Goal: Obtain resource: Download file/media

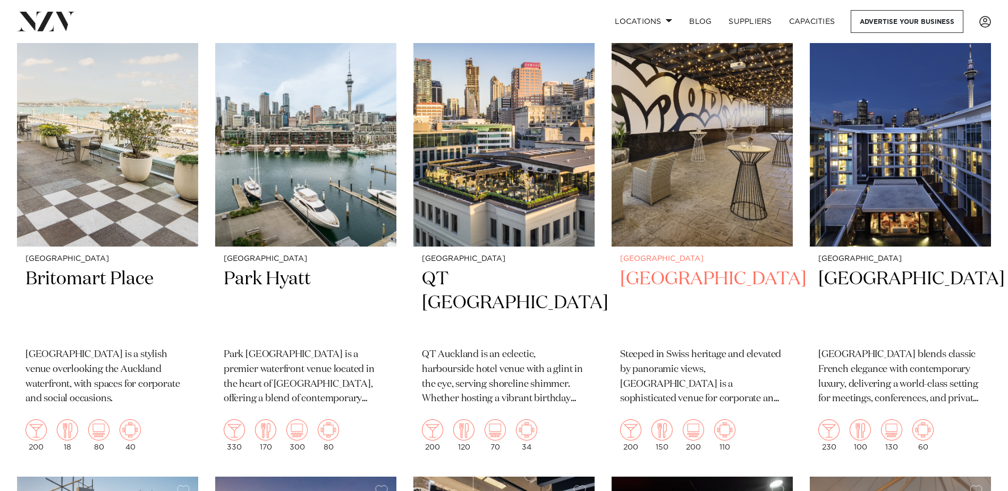
scroll to position [797, 0]
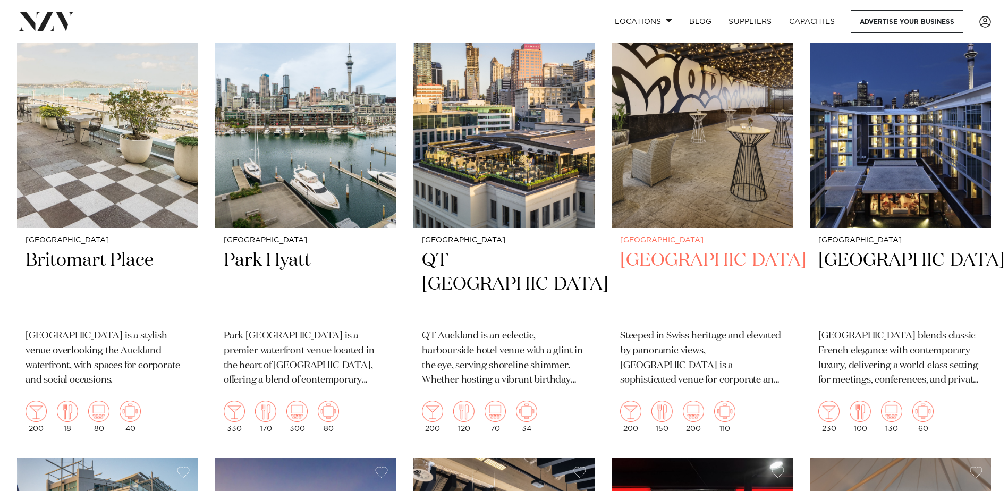
click at [681, 249] on h2 "Movenpick Hotel Auckland" at bounding box center [702, 285] width 164 height 72
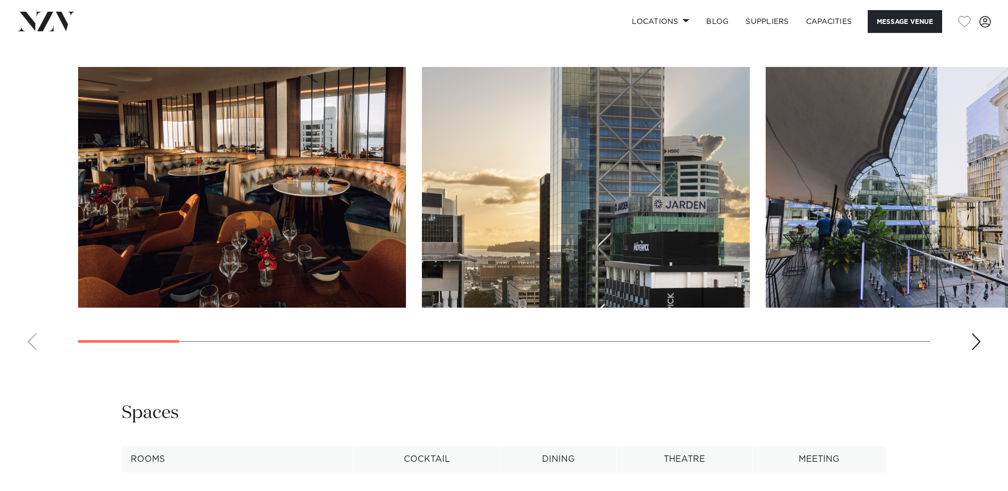
scroll to position [1116, 0]
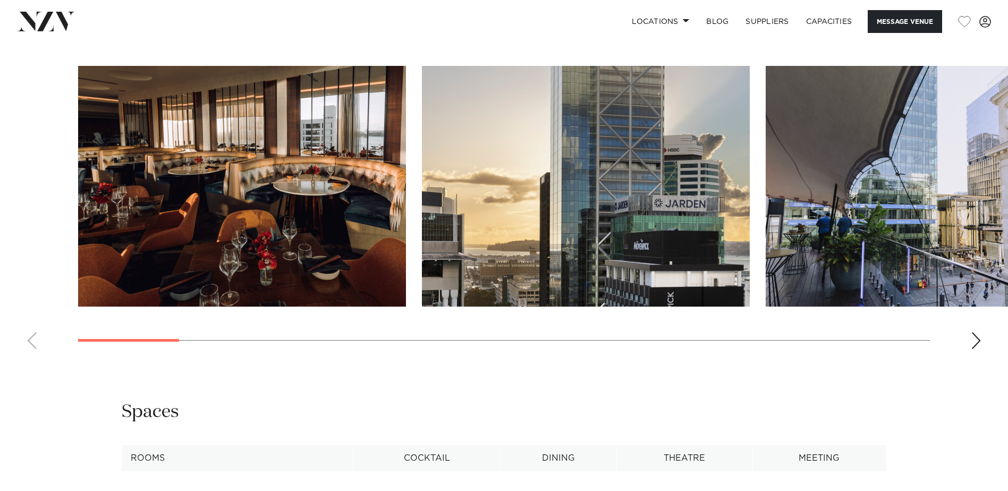
click at [979, 345] on div "Next slide" at bounding box center [976, 340] width 11 height 17
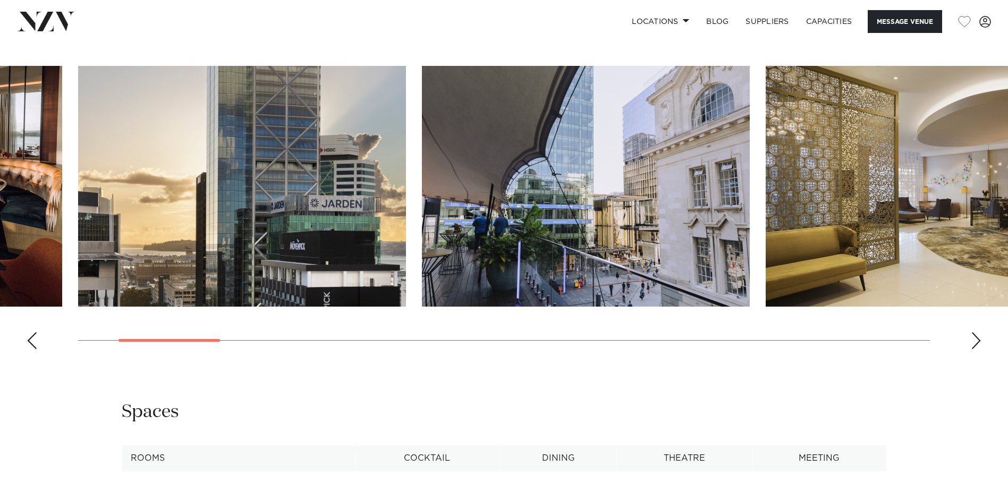
click at [979, 345] on div "Next slide" at bounding box center [976, 340] width 11 height 17
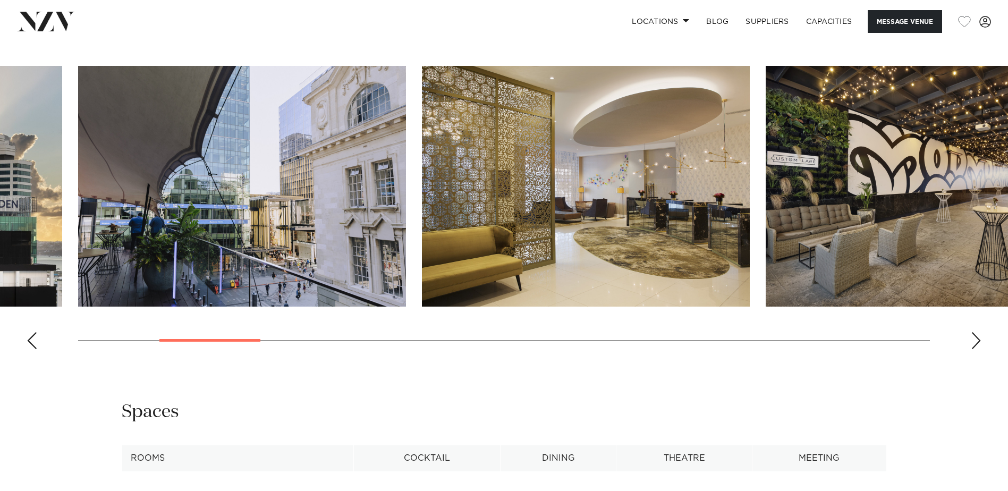
click at [979, 345] on div "Next slide" at bounding box center [976, 340] width 11 height 17
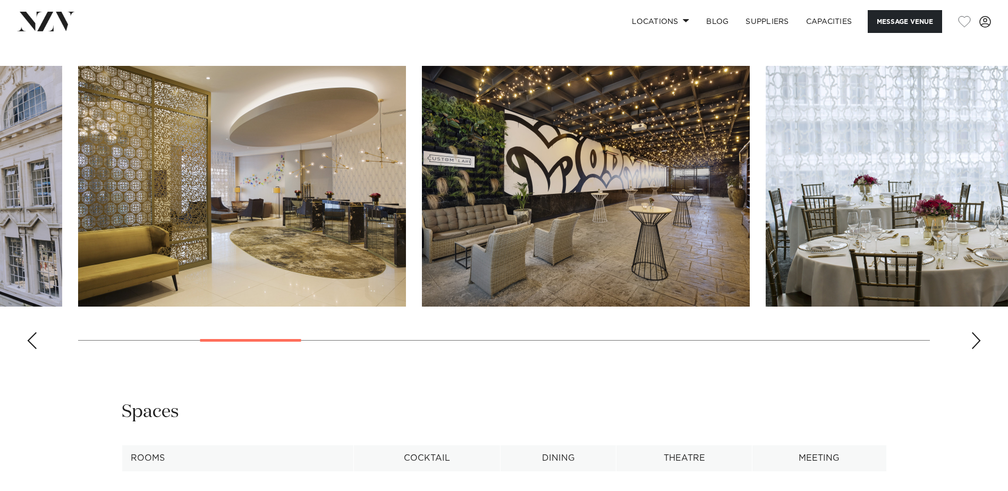
click at [979, 345] on div "Next slide" at bounding box center [976, 340] width 11 height 17
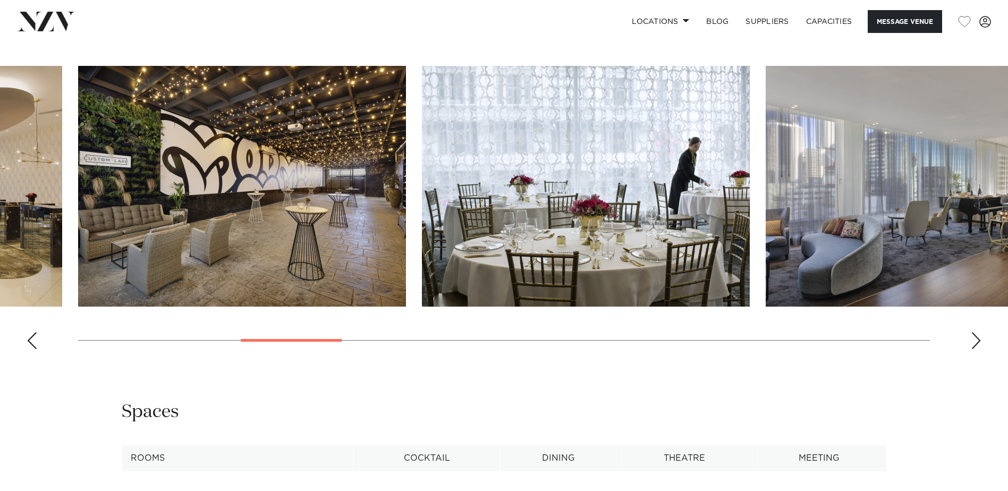
click at [979, 345] on div "Next slide" at bounding box center [976, 340] width 11 height 17
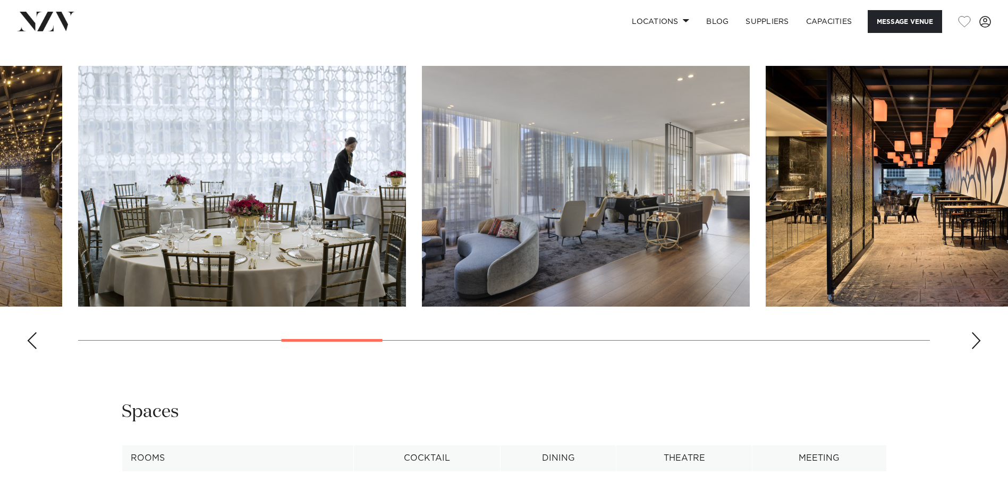
click at [979, 345] on div "Next slide" at bounding box center [976, 340] width 11 height 17
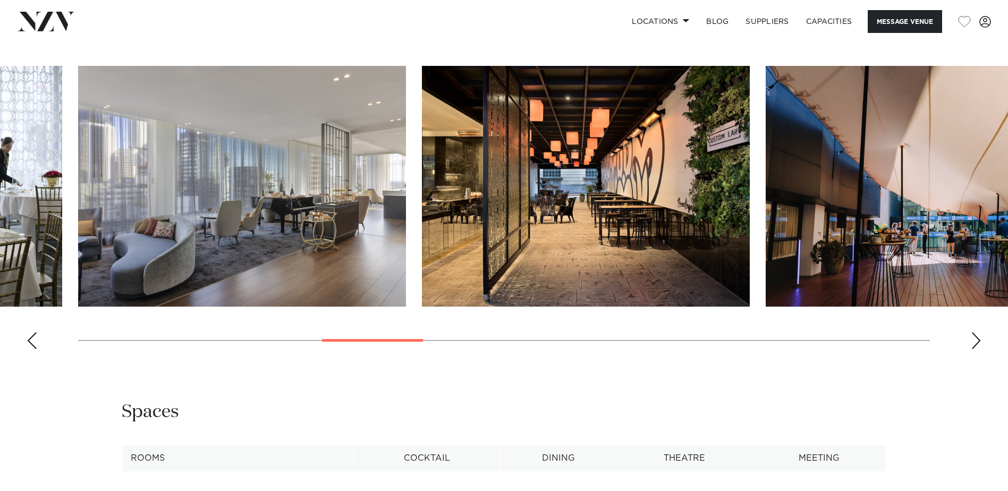
click at [979, 345] on div "Next slide" at bounding box center [976, 340] width 11 height 17
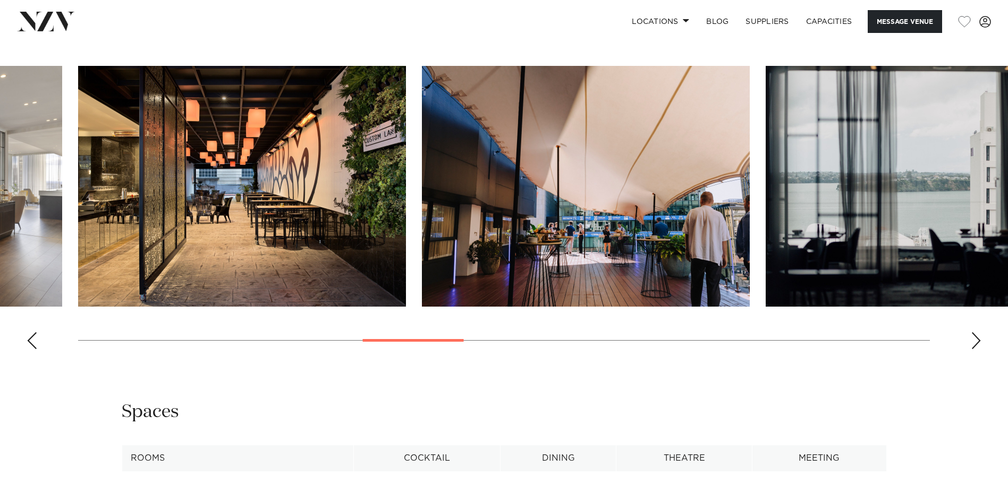
click at [979, 345] on div "Next slide" at bounding box center [976, 340] width 11 height 17
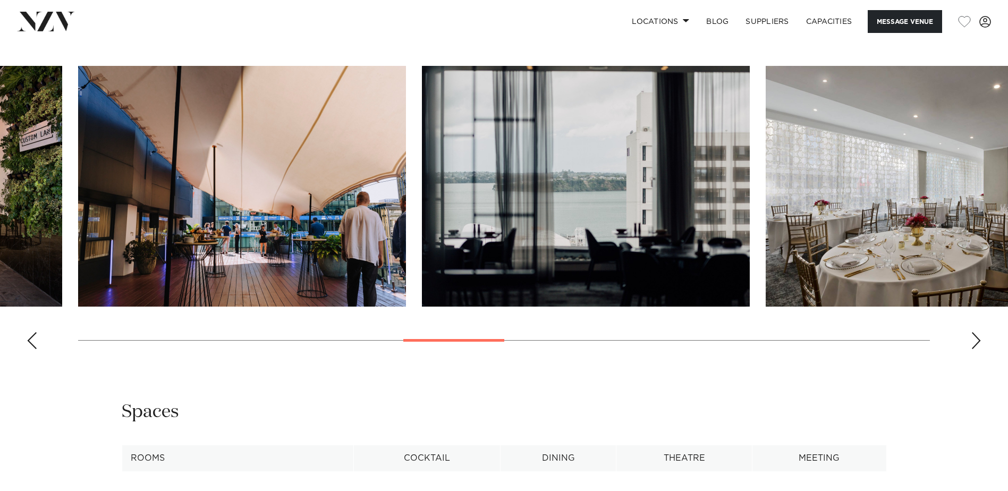
click at [979, 345] on div "Next slide" at bounding box center [976, 340] width 11 height 17
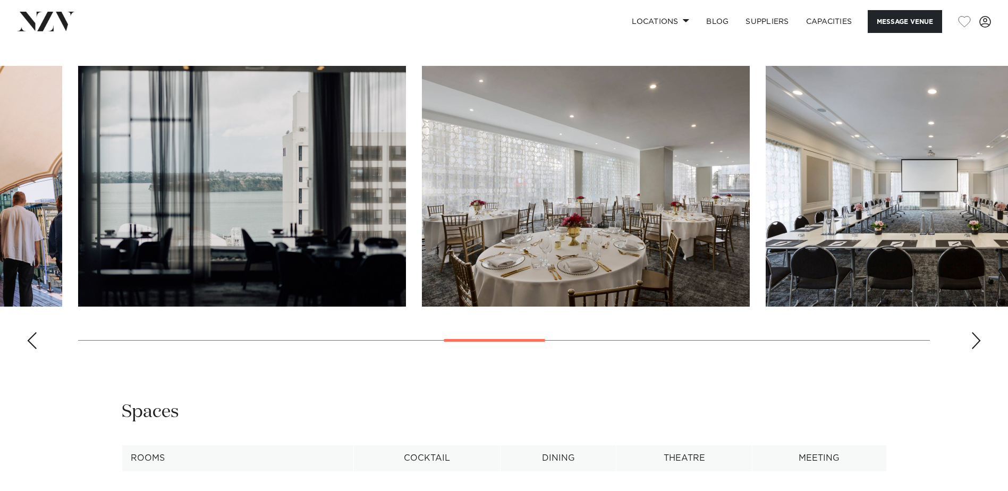
click at [979, 345] on div "Next slide" at bounding box center [976, 340] width 11 height 17
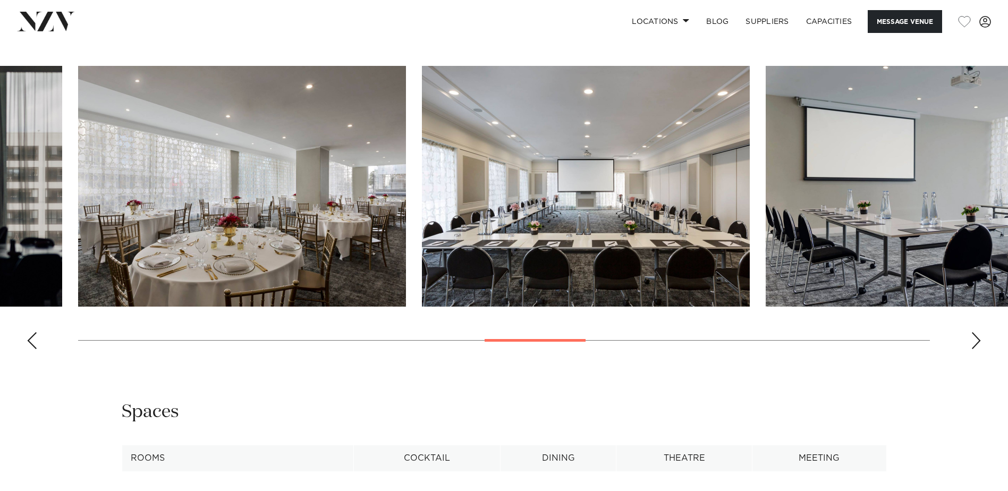
click at [975, 335] on div "Next slide" at bounding box center [976, 340] width 11 height 17
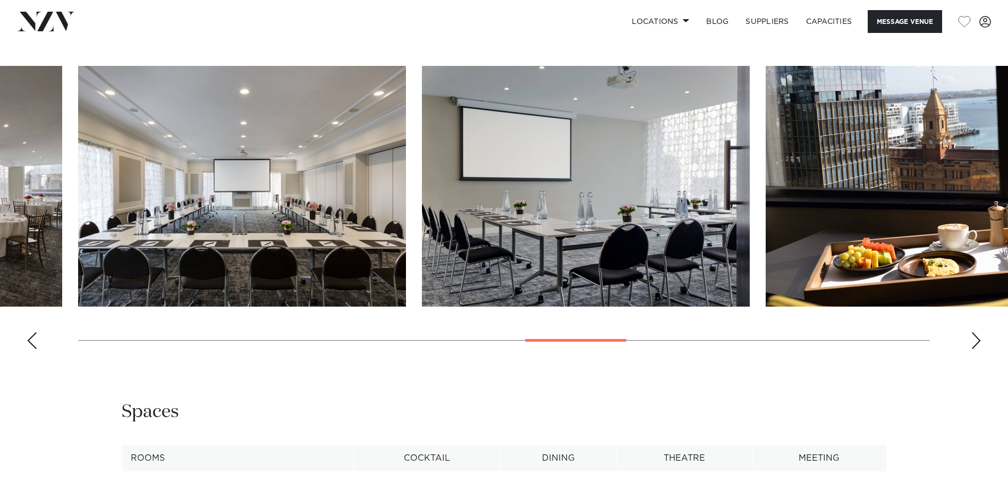
click at [975, 335] on div "Next slide" at bounding box center [976, 340] width 11 height 17
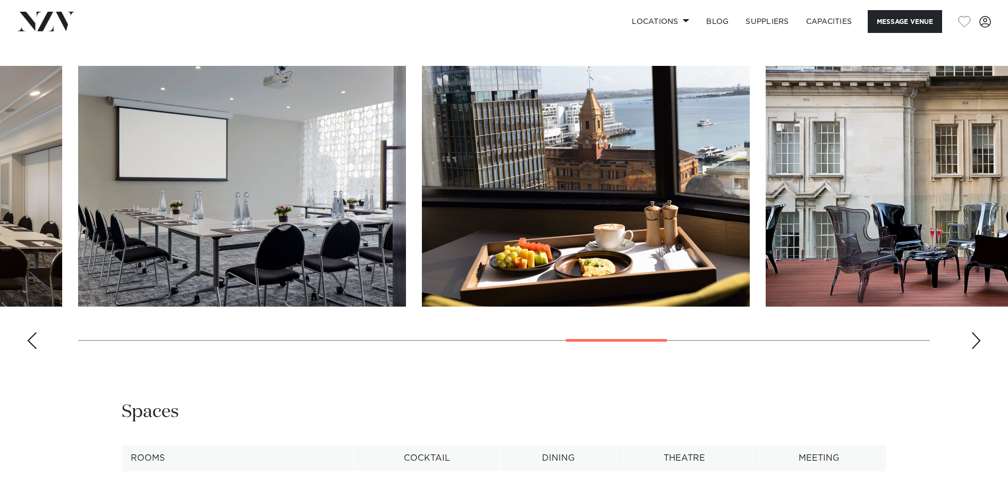
click at [975, 335] on div "Next slide" at bounding box center [976, 340] width 11 height 17
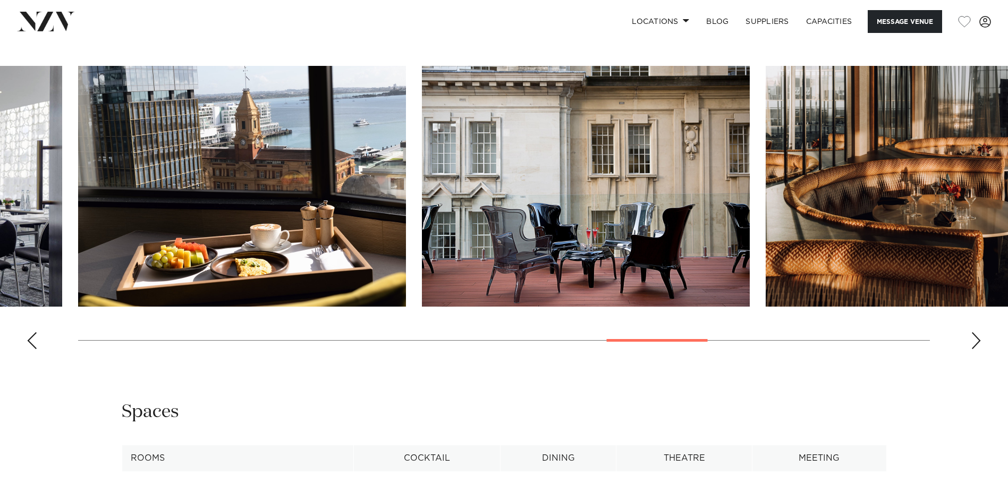
click at [975, 335] on div "Next slide" at bounding box center [976, 340] width 11 height 17
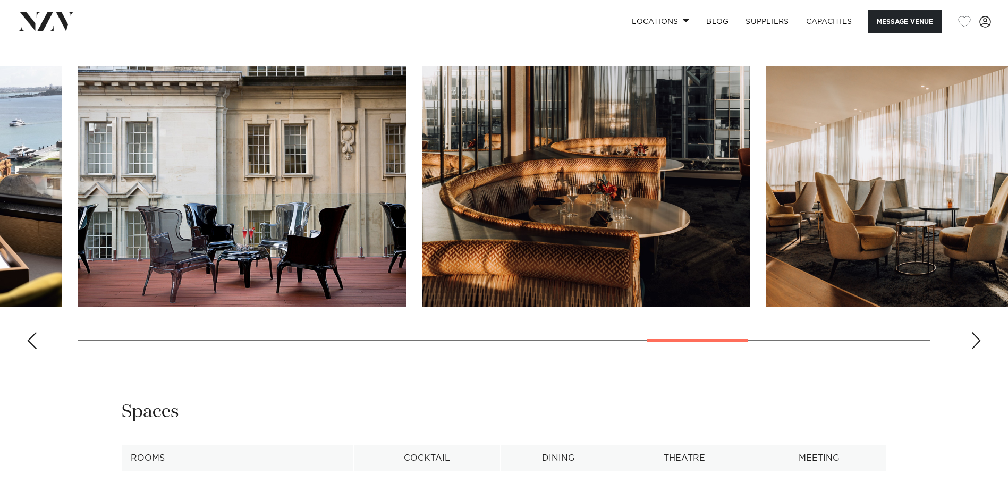
click at [975, 335] on div "Next slide" at bounding box center [976, 340] width 11 height 17
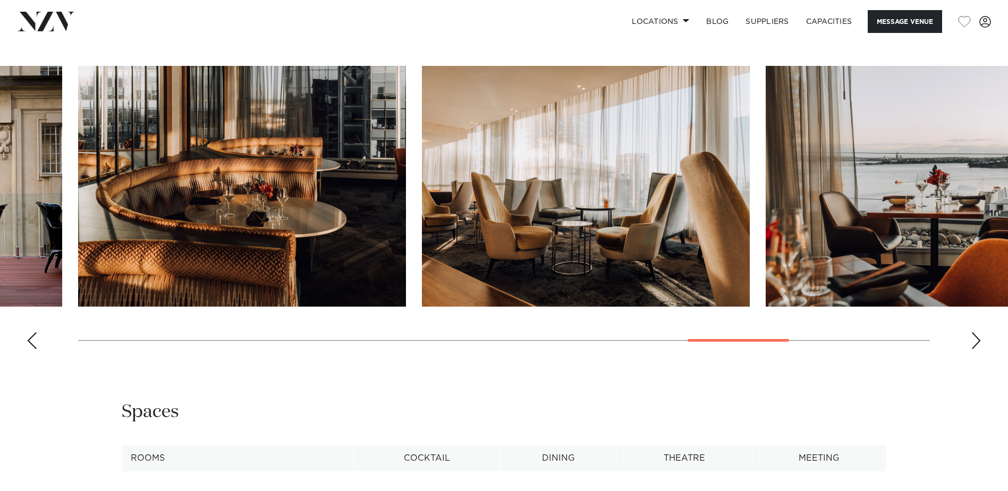
click at [975, 335] on div "Next slide" at bounding box center [976, 340] width 11 height 17
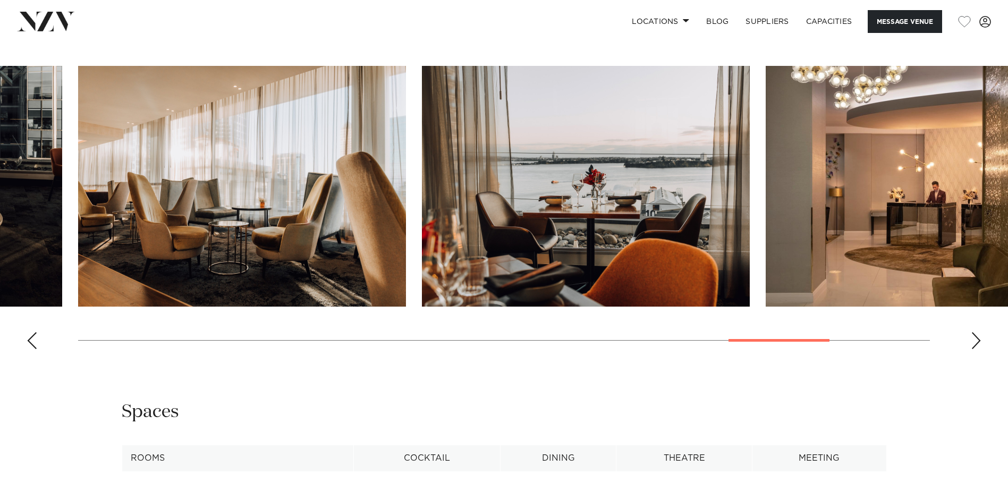
click at [975, 335] on div "Next slide" at bounding box center [976, 340] width 11 height 17
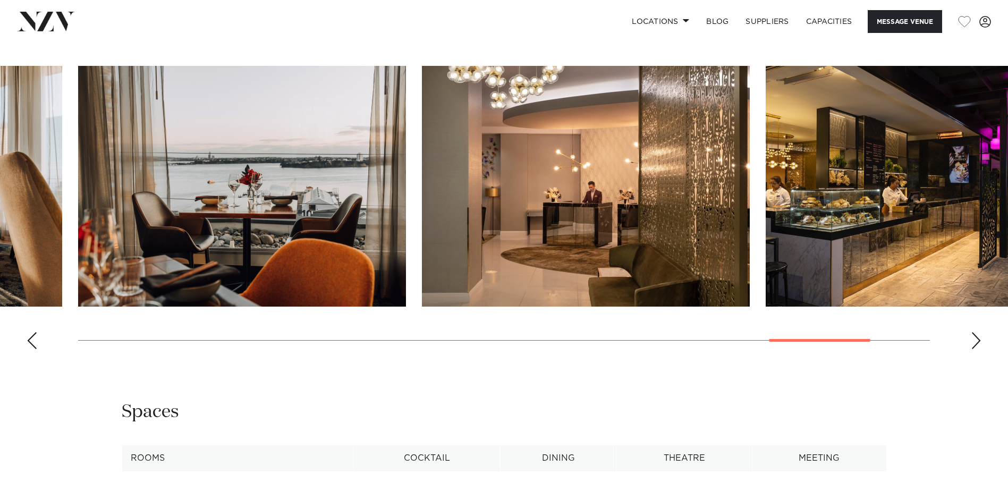
click at [975, 335] on div "Next slide" at bounding box center [976, 340] width 11 height 17
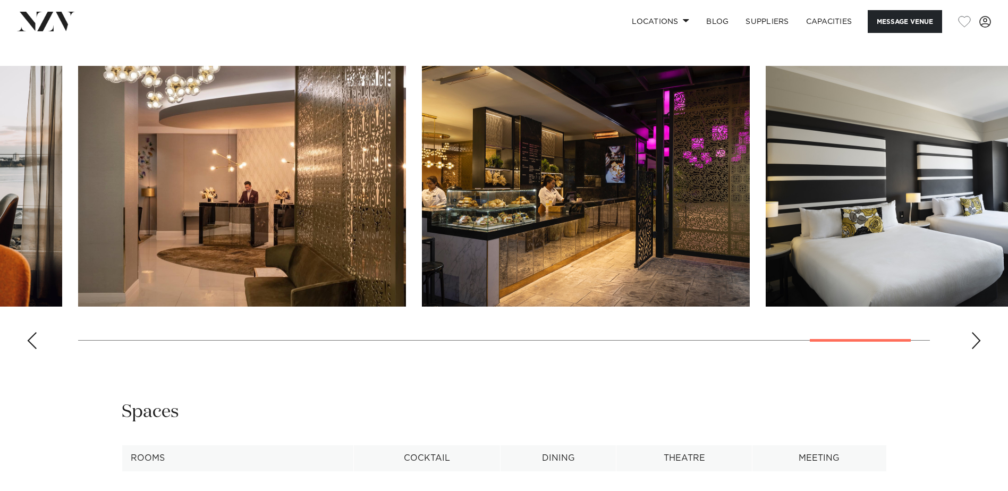
click at [975, 335] on div "Next slide" at bounding box center [976, 340] width 11 height 17
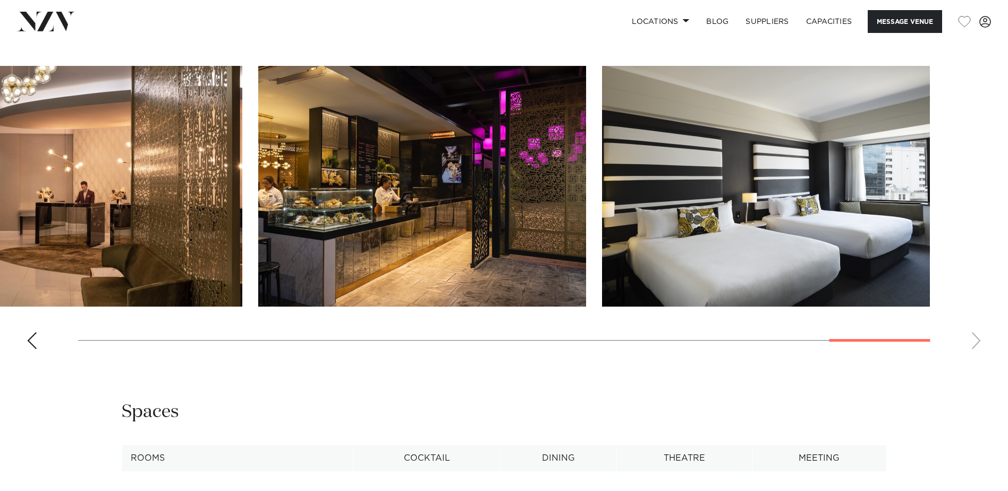
click at [975, 335] on swiper-container at bounding box center [504, 212] width 1008 height 292
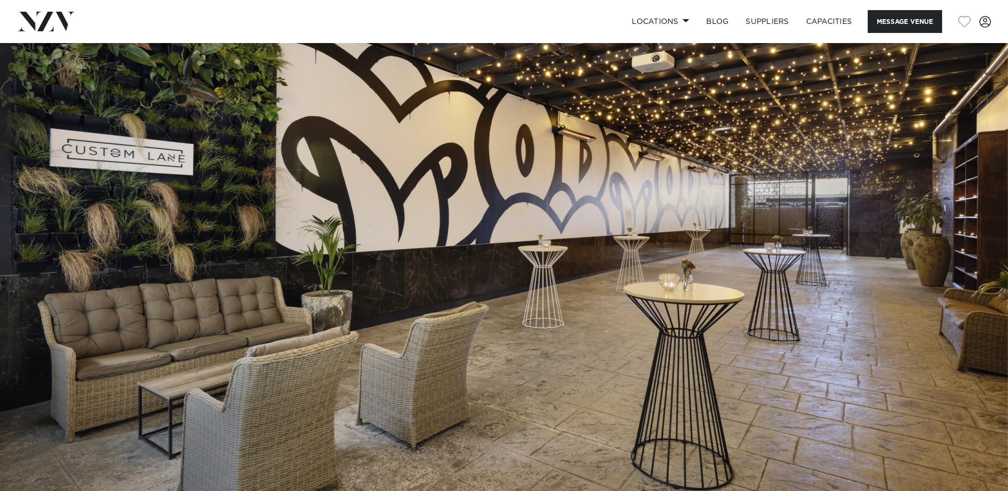
scroll to position [0, 0]
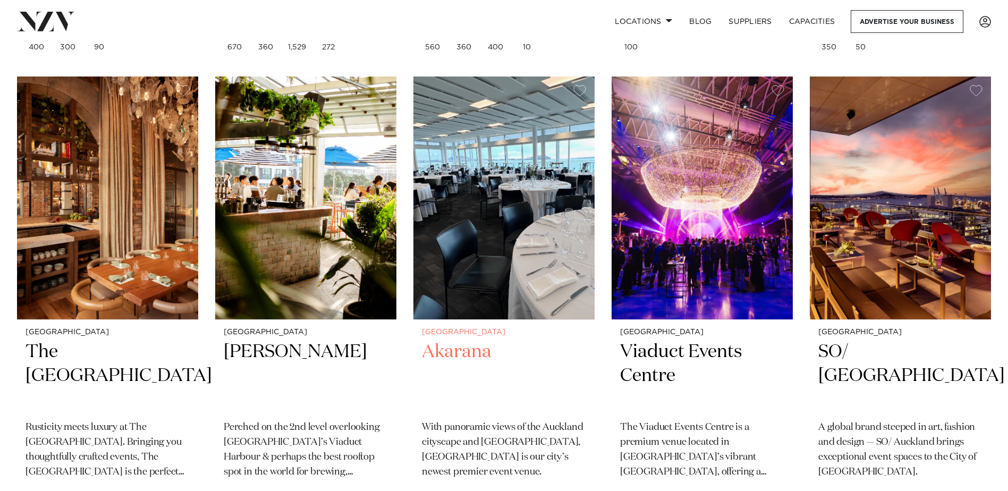
scroll to position [2284, 0]
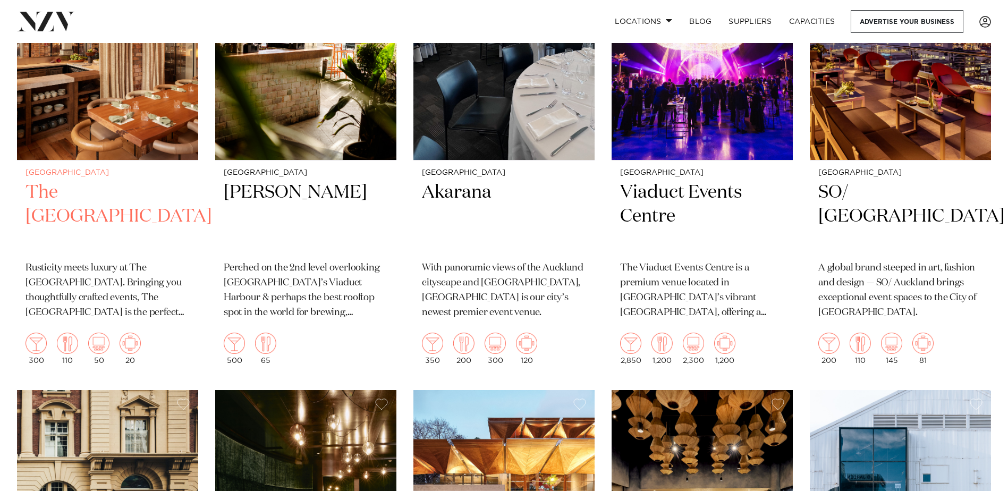
click at [69, 181] on h2 "The Hotel Britomart" at bounding box center [107, 217] width 164 height 72
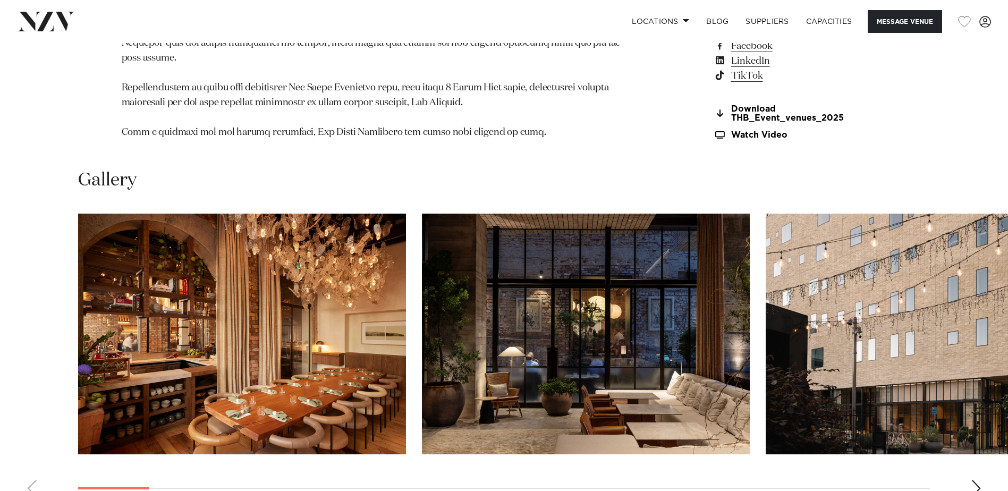
scroll to position [1381, 0]
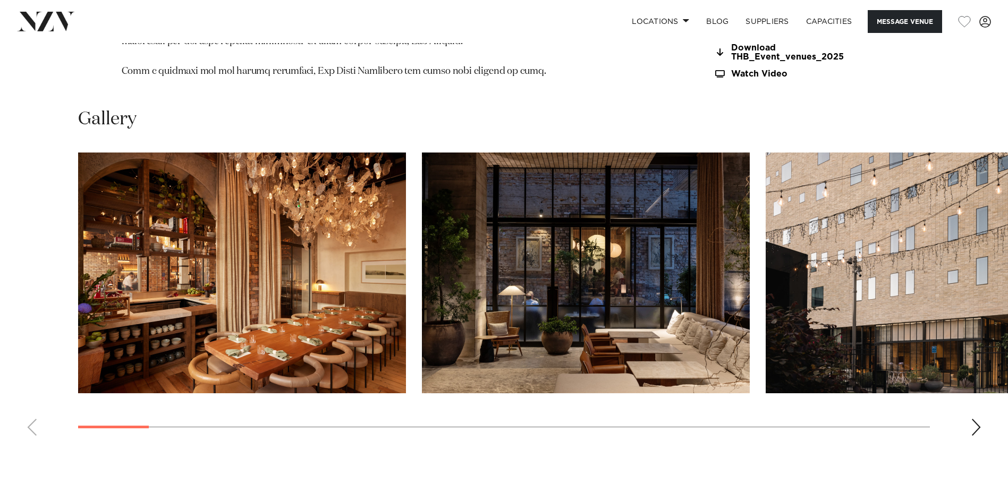
click at [978, 436] on div "Next slide" at bounding box center [976, 427] width 11 height 17
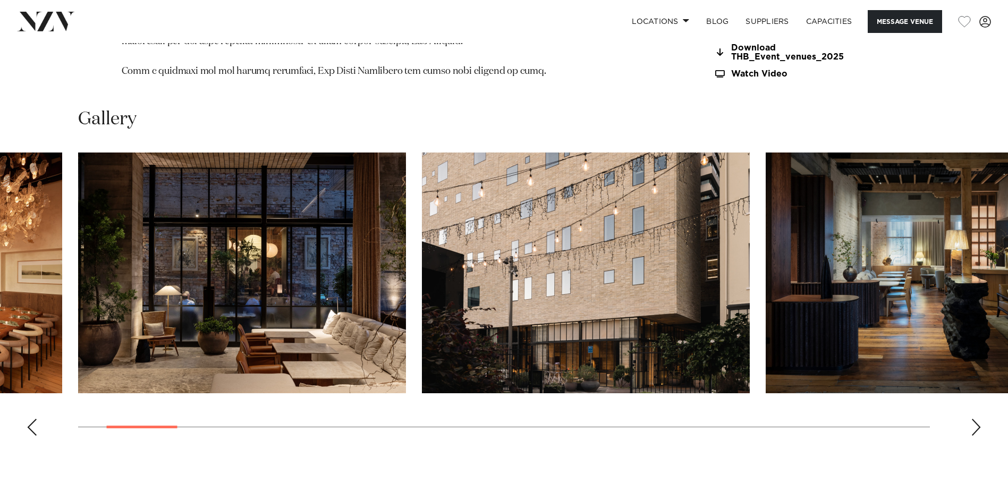
click at [978, 436] on div "Next slide" at bounding box center [976, 427] width 11 height 17
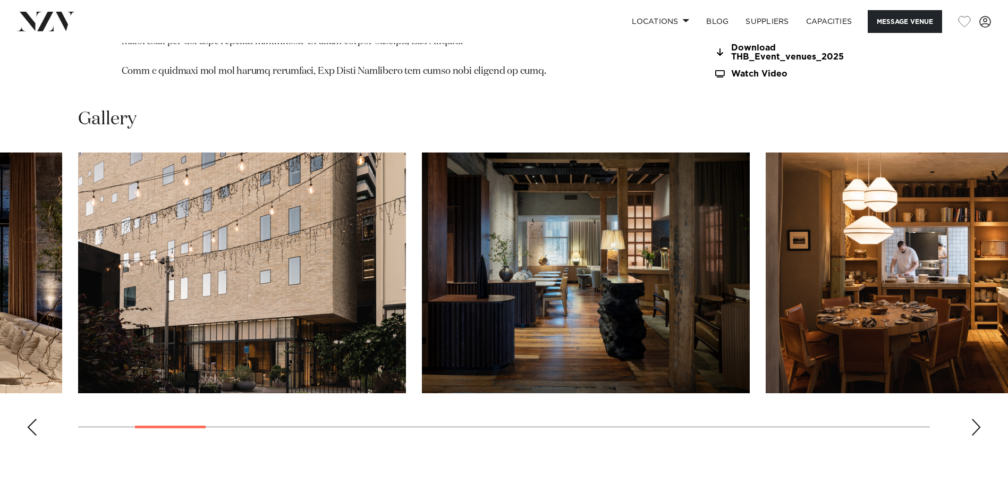
click at [978, 436] on div "Next slide" at bounding box center [976, 427] width 11 height 17
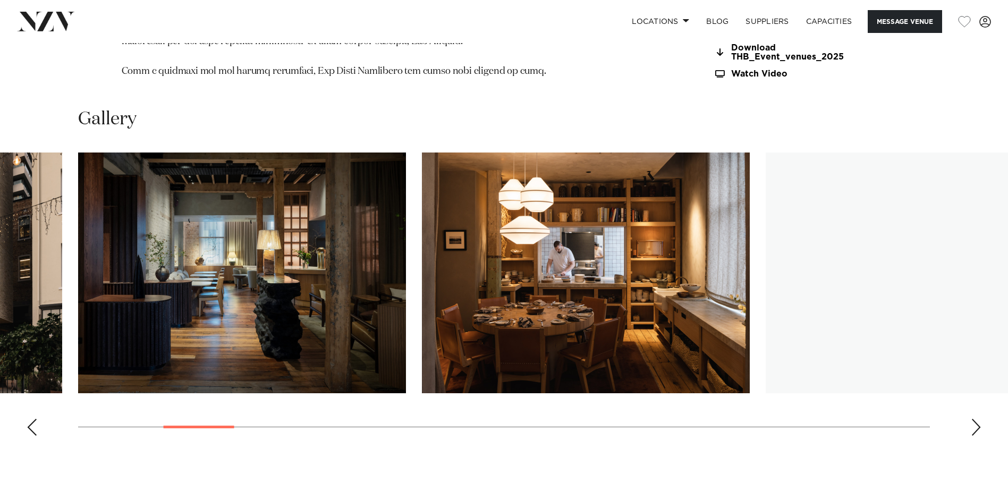
click at [978, 436] on div "Next slide" at bounding box center [976, 427] width 11 height 17
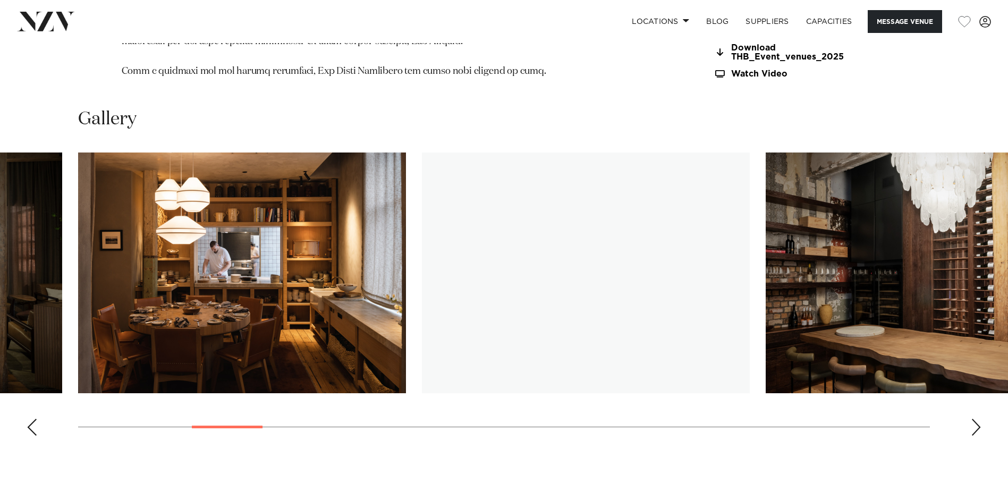
click at [978, 436] on div "Next slide" at bounding box center [976, 427] width 11 height 17
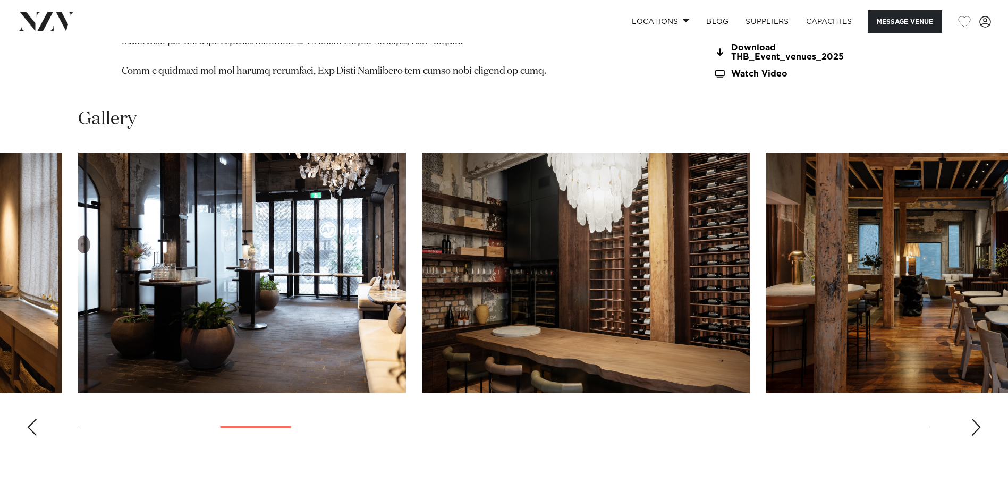
click at [978, 436] on div "Next slide" at bounding box center [976, 427] width 11 height 17
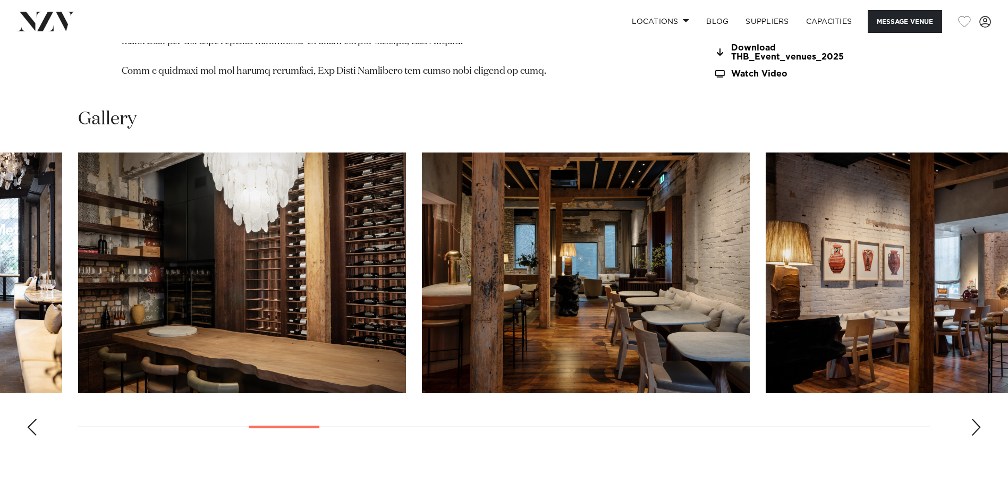
click at [978, 436] on div "Next slide" at bounding box center [976, 427] width 11 height 17
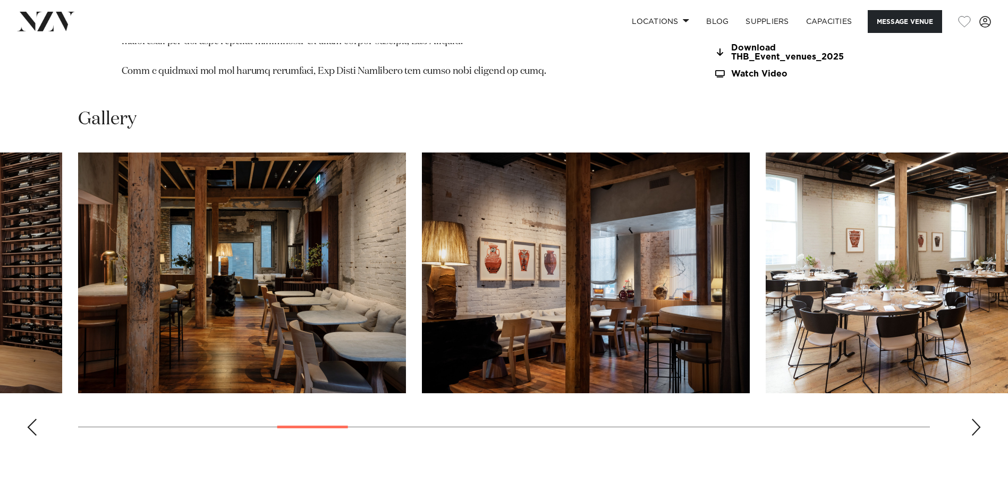
click at [978, 436] on div "Next slide" at bounding box center [976, 427] width 11 height 17
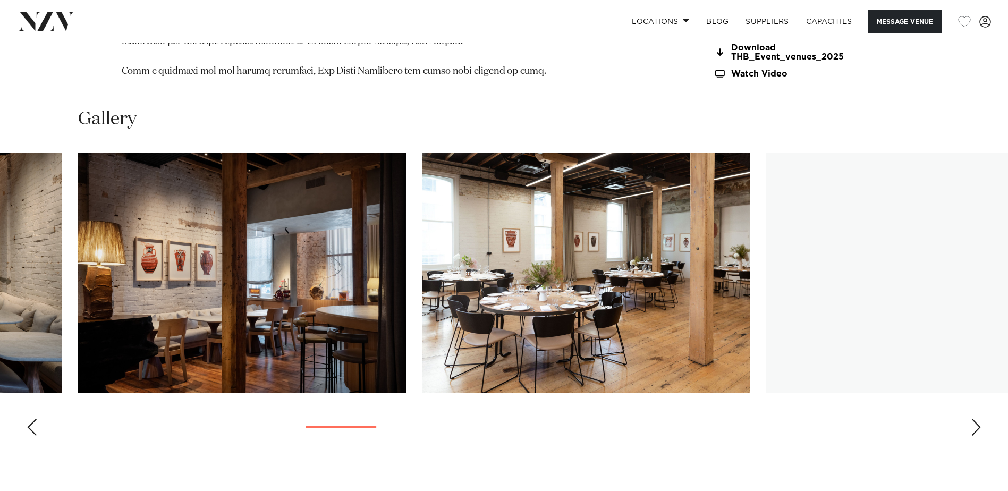
click at [978, 436] on div "Next slide" at bounding box center [976, 427] width 11 height 17
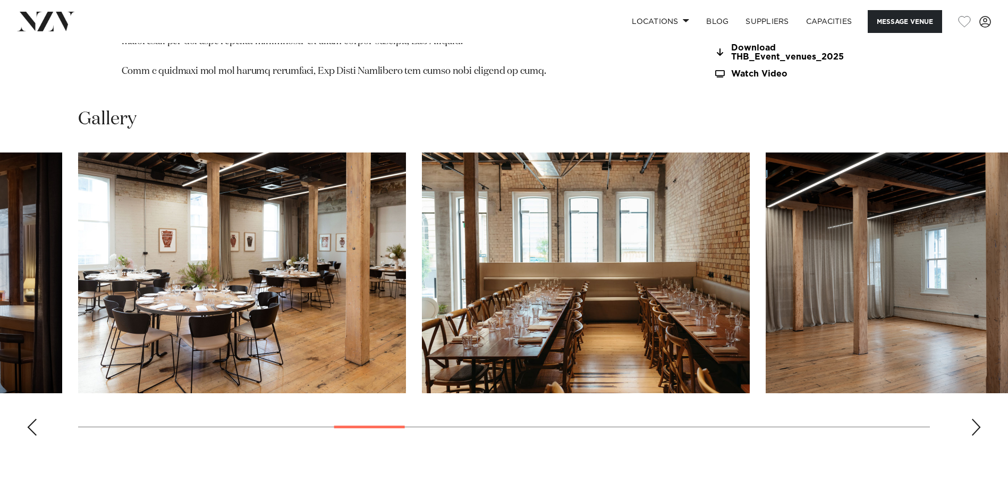
click at [978, 436] on div "Next slide" at bounding box center [976, 427] width 11 height 17
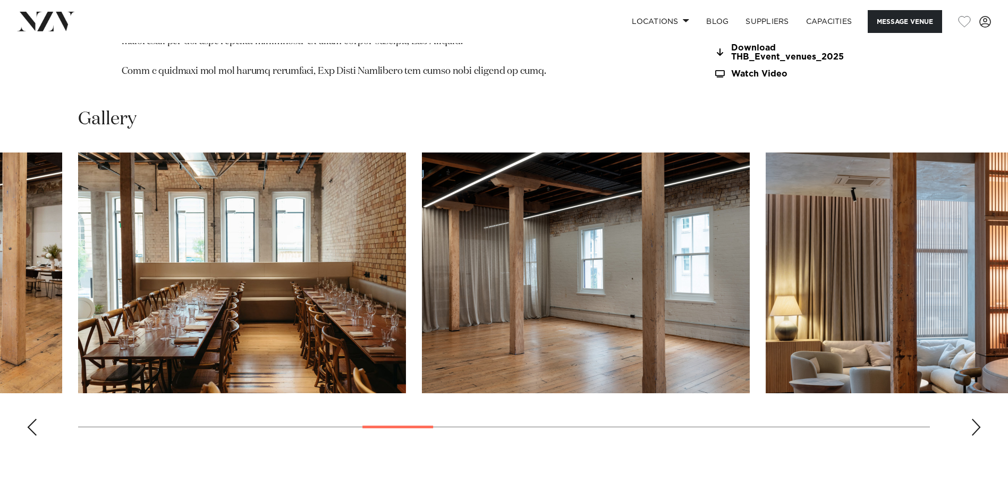
click at [978, 436] on div "Next slide" at bounding box center [976, 427] width 11 height 17
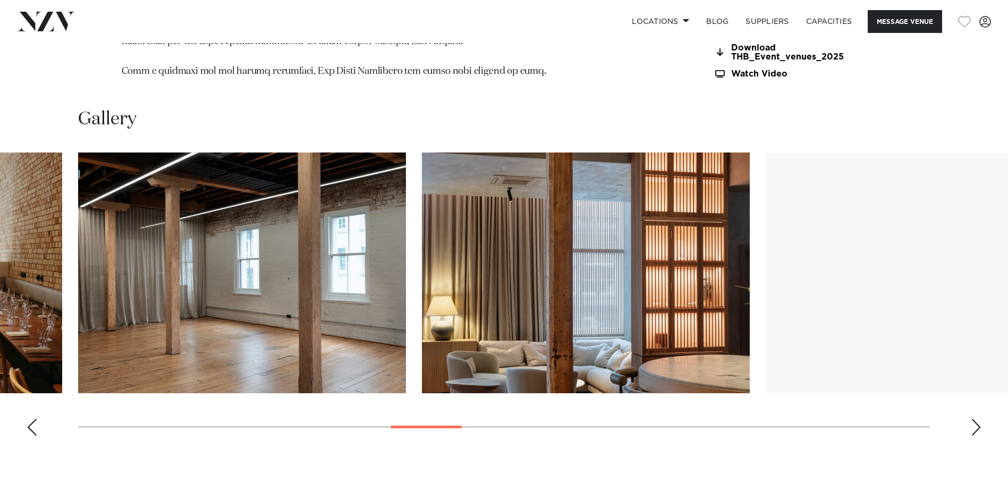
click at [978, 436] on div "Next slide" at bounding box center [976, 427] width 11 height 17
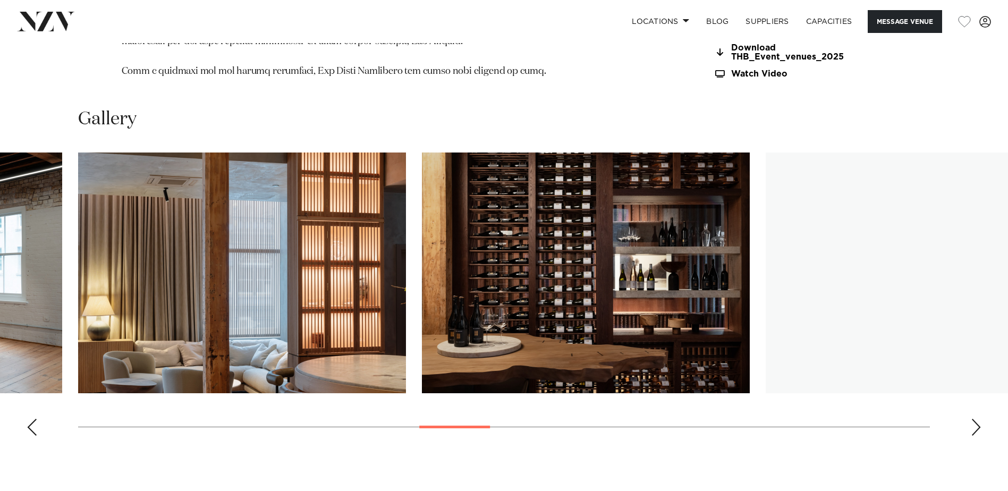
click at [978, 436] on div "Next slide" at bounding box center [976, 427] width 11 height 17
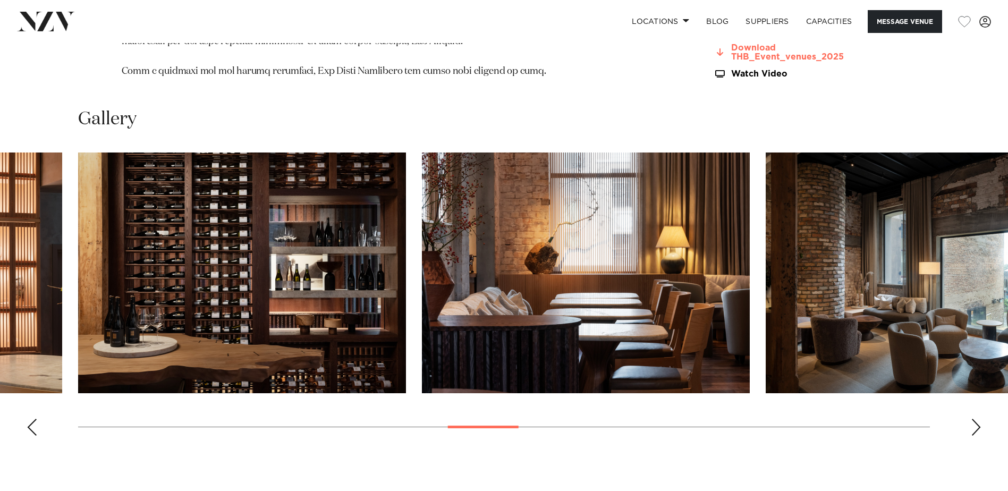
click at [762, 62] on link "Download THB_Event_venues_2025" at bounding box center [799, 53] width 173 height 18
